Goal: Navigation & Orientation: Find specific page/section

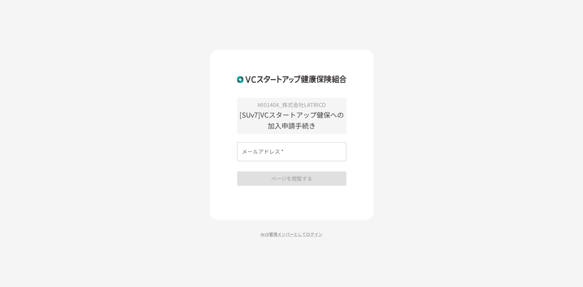
click at [299, 153] on input "メールアドレス   *" at bounding box center [291, 151] width 109 height 19
click at [0, 287] on com-1password-button at bounding box center [0, 287] width 0 height 0
click at [286, 152] on input "メールアドレス   *" at bounding box center [291, 151] width 109 height 19
type input "*"
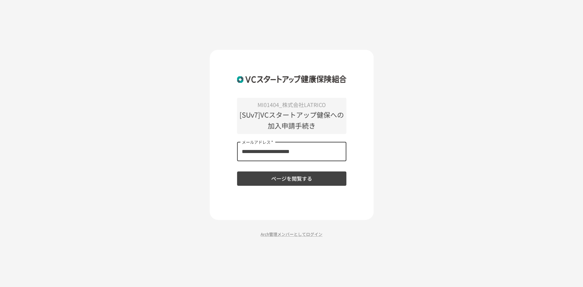
type input "**********"
click at [297, 179] on button "ページを閲覧する" at bounding box center [291, 179] width 109 height 14
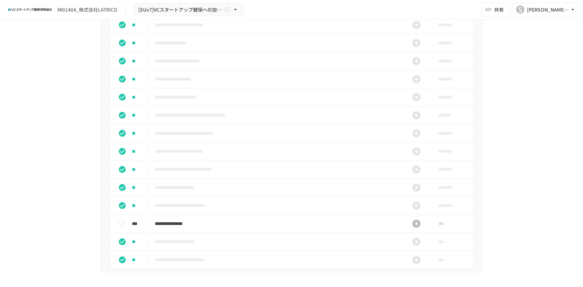
scroll to position [364, 0]
